Goal: Task Accomplishment & Management: Manage account settings

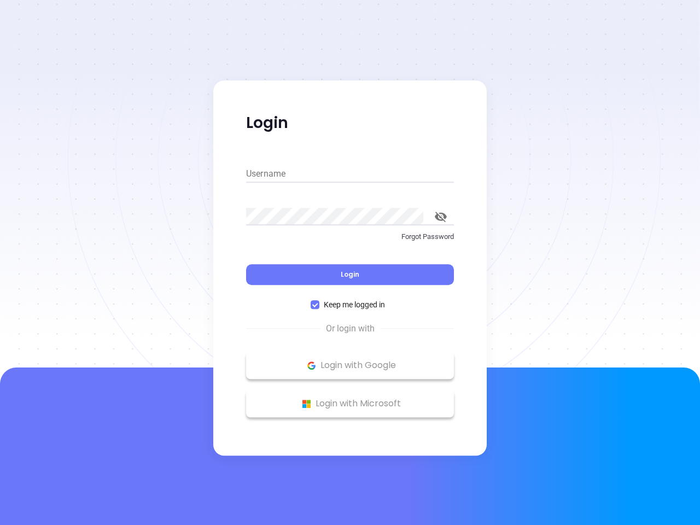
click at [350, 262] on div "Login" at bounding box center [350, 268] width 208 height 34
click at [350, 174] on input "Username" at bounding box center [350, 173] width 208 height 17
click at [441, 216] on icon "toggle password visibility" at bounding box center [441, 217] width 12 height 10
click at [350, 274] on span "Login" at bounding box center [350, 274] width 19 height 9
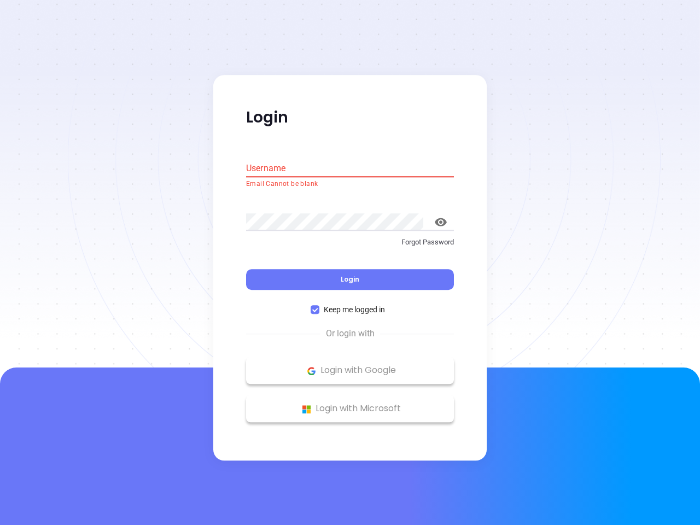
click at [350, 304] on span "Keep me logged in" at bounding box center [354, 310] width 70 height 12
click at [319, 306] on input "Keep me logged in" at bounding box center [315, 310] width 9 height 9
checkbox input "false"
click at [350, 365] on p "Login with Google" at bounding box center [349, 370] width 197 height 16
click at [350, 403] on p "Login with Microsoft" at bounding box center [349, 409] width 197 height 16
